Goal: Information Seeking & Learning: Learn about a topic

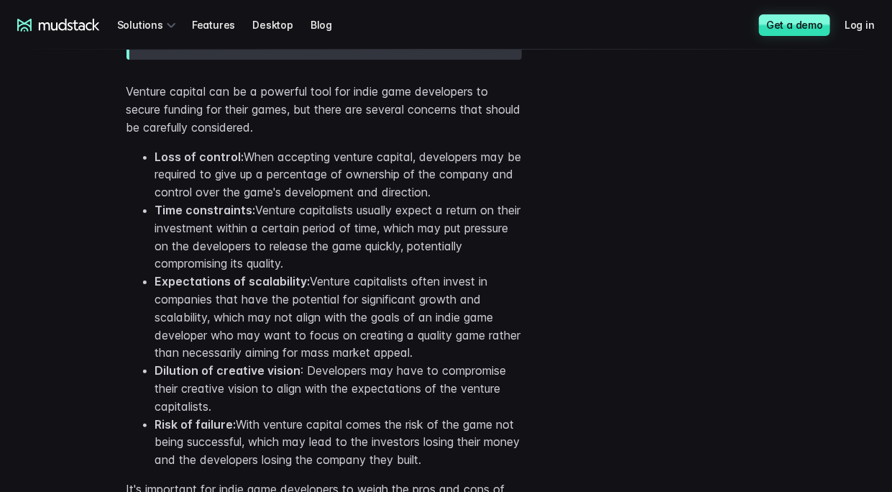
scroll to position [4098, 0]
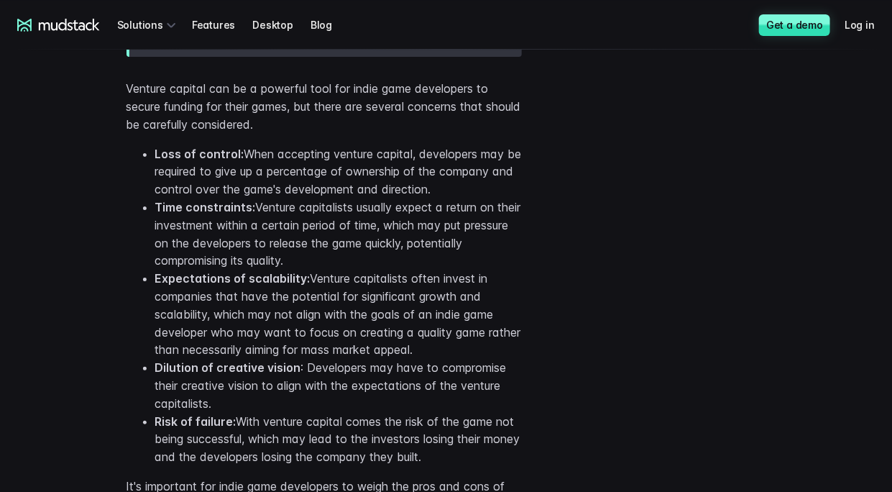
drag, startPoint x: 139, startPoint y: 170, endPoint x: 502, endPoint y: 211, distance: 364.5
click at [502, 211] on ul "Loss of control: When accepting venture capital, developers may be required to …" at bounding box center [324, 305] width 395 height 321
drag, startPoint x: 318, startPoint y: 285, endPoint x: 124, endPoint y: 173, distance: 224.1
click at [124, 173] on div "Venture capital can be a powerful tool for indie game developers to secure fund…" at bounding box center [446, 305] width 892 height 474
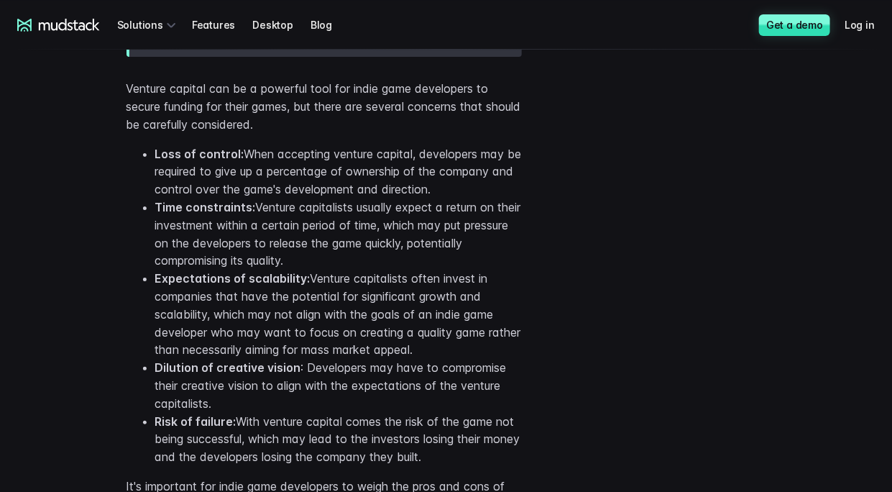
drag, startPoint x: 145, startPoint y: 174, endPoint x: 374, endPoint y: 285, distance: 254.0
click at [374, 285] on ul "Loss of control: When accepting venture capital, developers may be required to …" at bounding box center [324, 305] width 395 height 321
copy ul "Loss of control: When accepting venture capital, developers may be required to …"
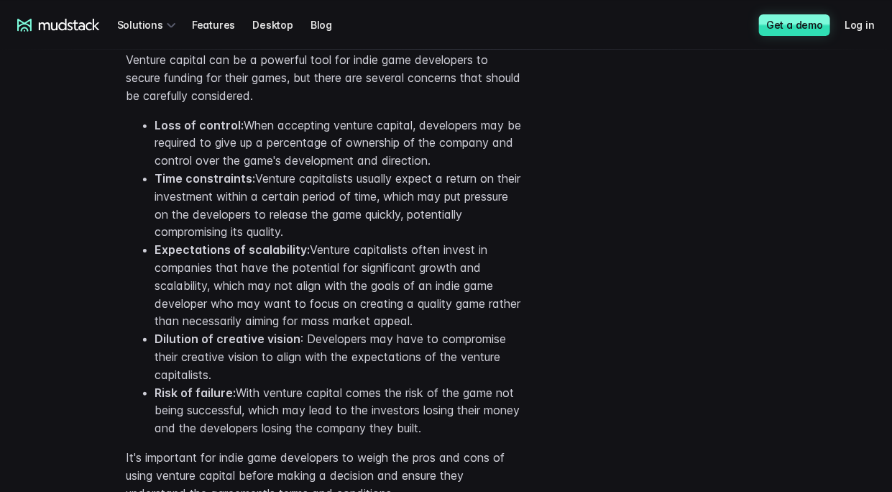
scroll to position [4170, 0]
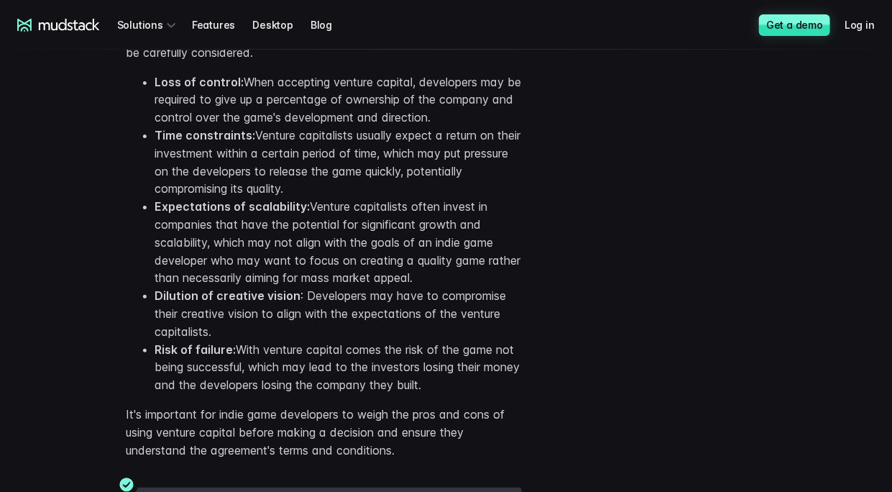
drag, startPoint x: 438, startPoint y: 392, endPoint x: 129, endPoint y: 106, distance: 421.1
click at [129, 106] on ul "Loss of control: When accepting venture capital, developers may be required to …" at bounding box center [324, 233] width 395 height 321
copy ul "Loss of control: When accepting venture capital, developers may be required to …"
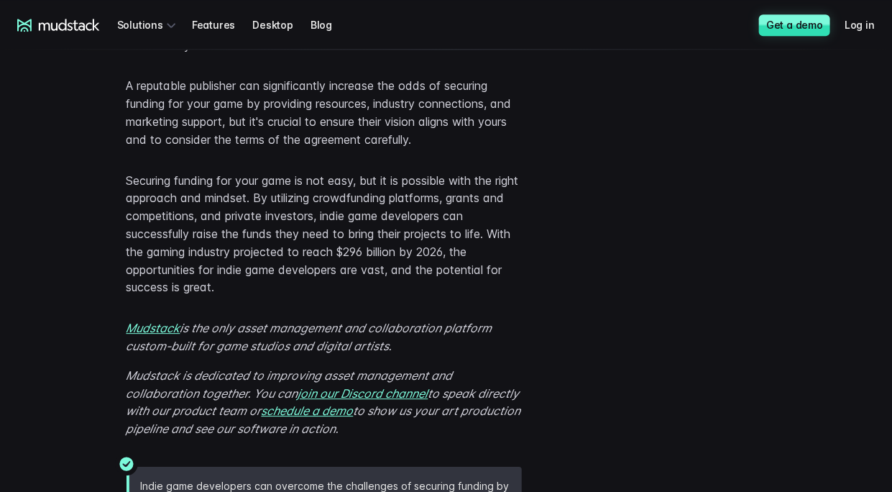
scroll to position [5608, 0]
